Goal: Task Accomplishment & Management: Manage account settings

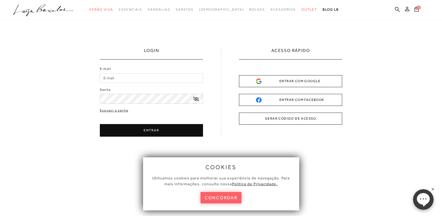
click at [122, 76] on input "E-mail" at bounding box center [151, 78] width 103 height 10
type input "[EMAIL_ADDRESS][DOMAIN_NAME]"
click at [120, 125] on button "ENTRAR" at bounding box center [151, 130] width 103 height 13
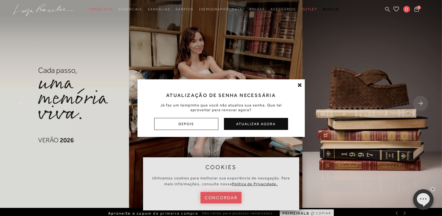
click at [228, 198] on div "Atualização de Senha Necessária Já faz um tempinho que você não atualiza sua se…" at bounding box center [221, 108] width 442 height 216
click at [301, 86] on icon at bounding box center [300, 85] width 4 height 6
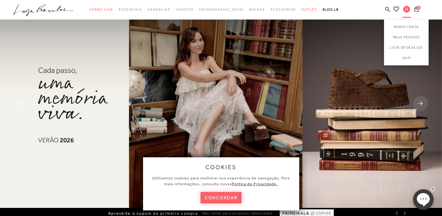
click at [404, 9] on span "D" at bounding box center [406, 9] width 7 height 7
click at [400, 38] on link "Meus Pedidos" at bounding box center [406, 37] width 45 height 10
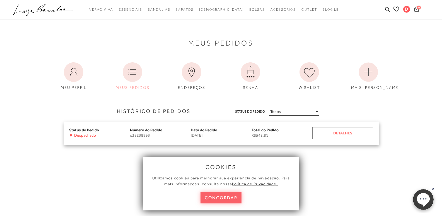
click at [330, 129] on div "Detalhes" at bounding box center [342, 133] width 61 height 12
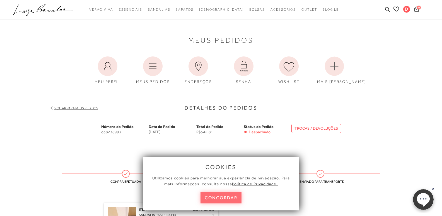
click at [214, 195] on button "concordar" at bounding box center [220, 197] width 41 height 11
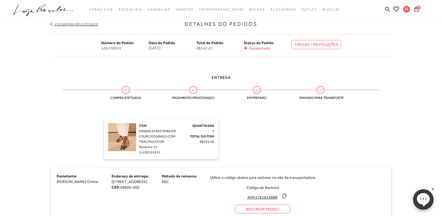
scroll to position [167, 0]
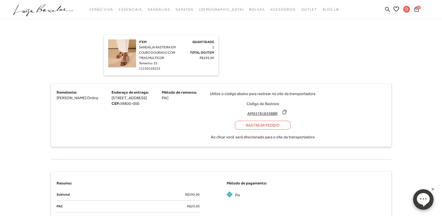
click at [287, 112] on icon at bounding box center [285, 112] width 6 height 6
